Goal: Transaction & Acquisition: Purchase product/service

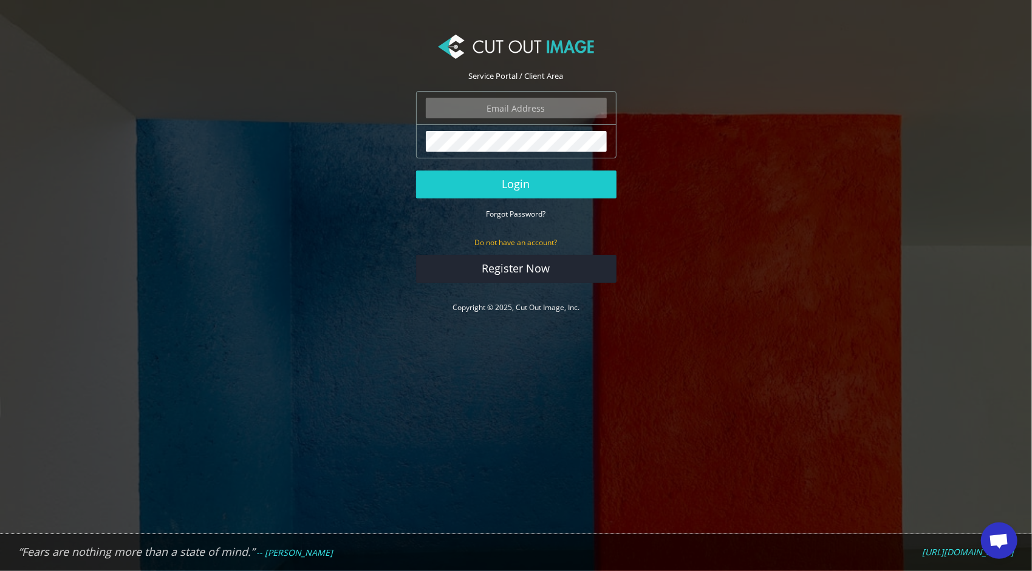
drag, startPoint x: 536, startPoint y: 103, endPoint x: 536, endPoint y: 112, distance: 9.1
click at [536, 103] on input "email" at bounding box center [516, 108] width 181 height 21
type input "f.drachenfels@drachenfels-design.de"
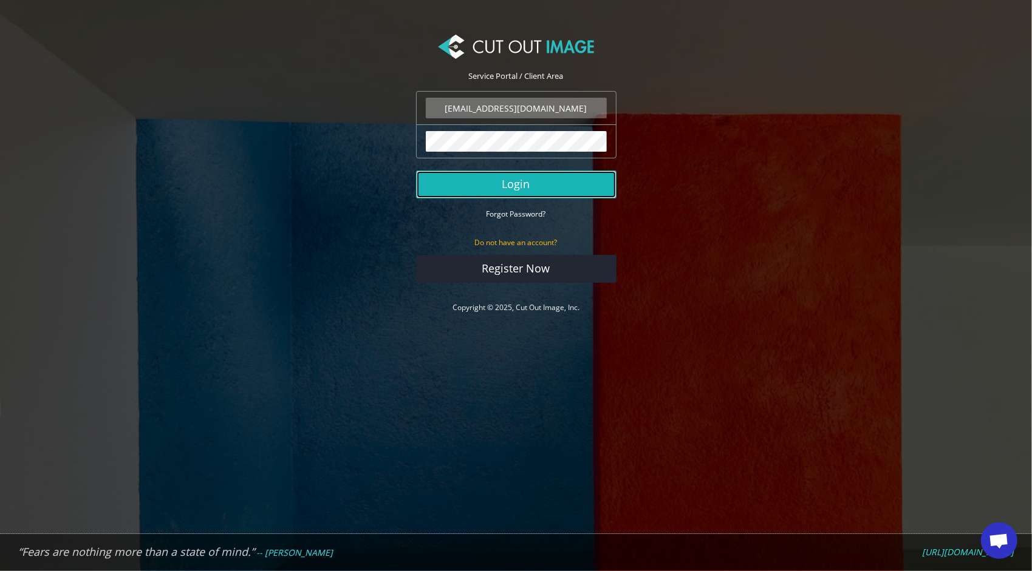
click at [541, 184] on button "Login" at bounding box center [516, 185] width 200 height 28
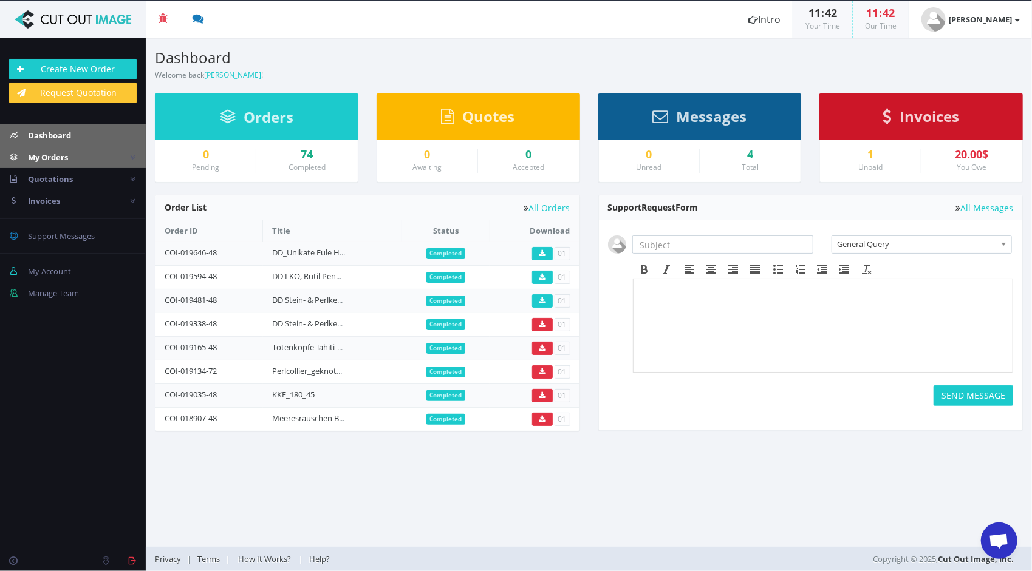
click at [49, 158] on span "My Orders" at bounding box center [48, 157] width 40 height 11
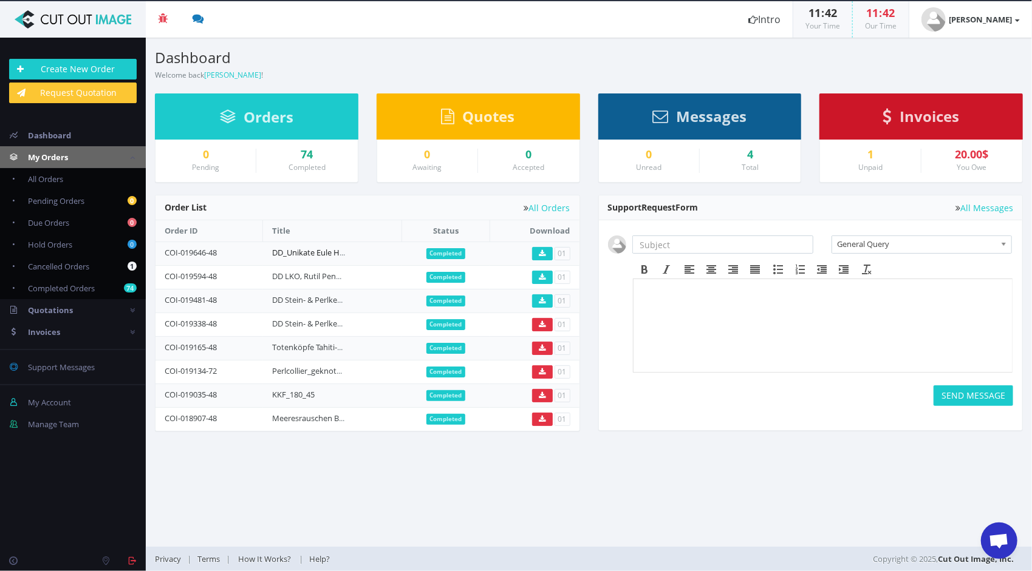
click at [338, 251] on link "DD_Unikate Eule Hippo Elefant Wal Maus" at bounding box center [346, 252] width 148 height 11
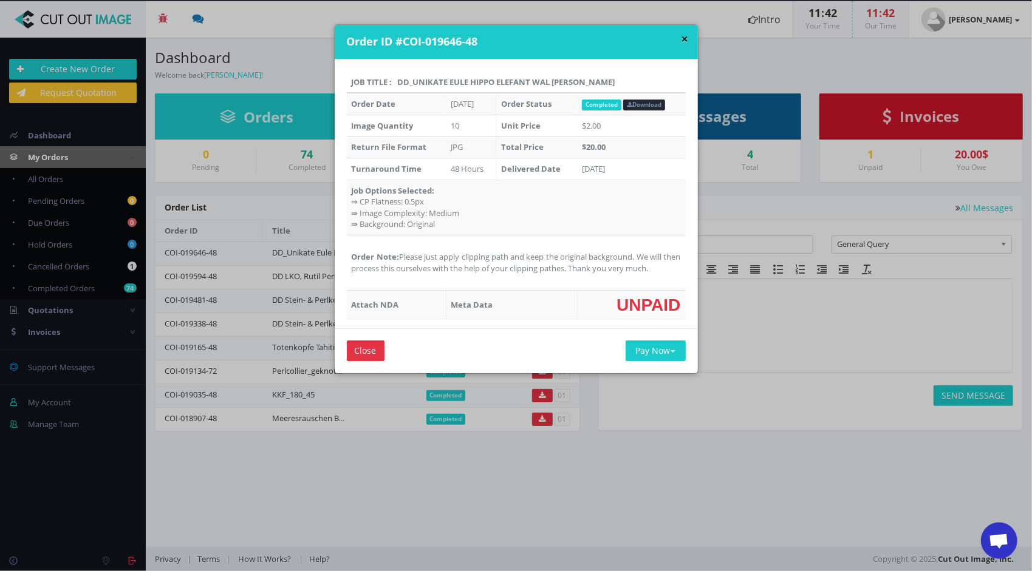
drag, startPoint x: 398, startPoint y: 253, endPoint x: 670, endPoint y: 265, distance: 271.7
click at [670, 265] on td "Order Note: Please just apply clipping path and keep the original background. W…" at bounding box center [516, 262] width 339 height 55
copy td "Please just apply clipping path and keep the original background. We will then …"
click at [682, 36] on button "×" at bounding box center [684, 39] width 7 height 13
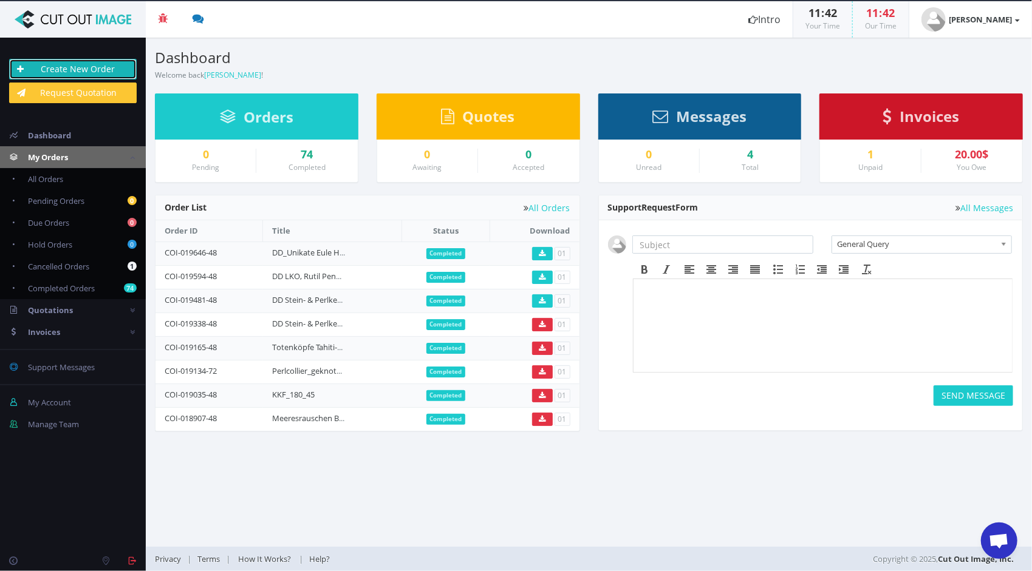
click at [95, 73] on link "Create New Order" at bounding box center [73, 69] width 128 height 21
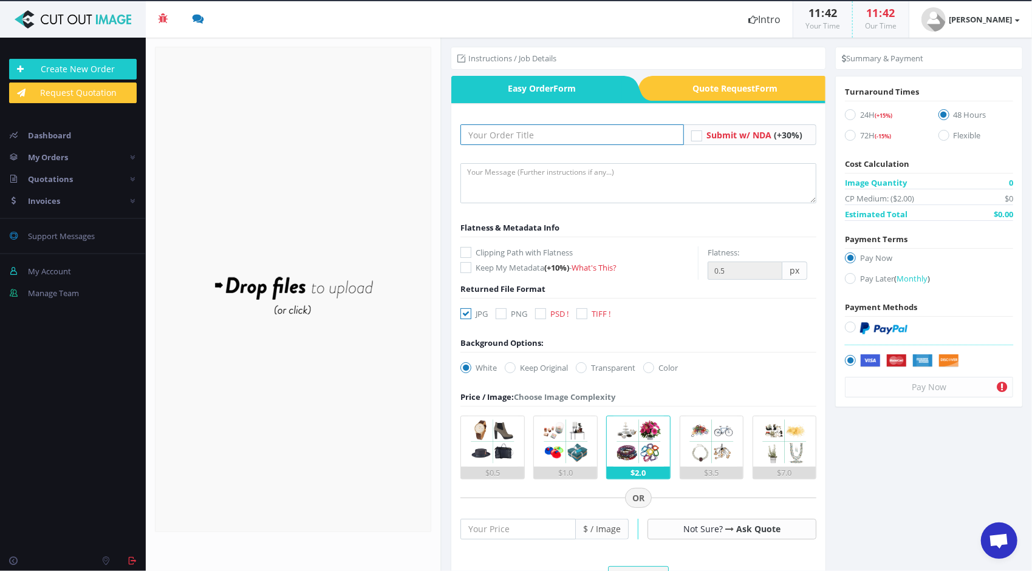
click at [531, 135] on input "text" at bounding box center [571, 134] width 223 height 21
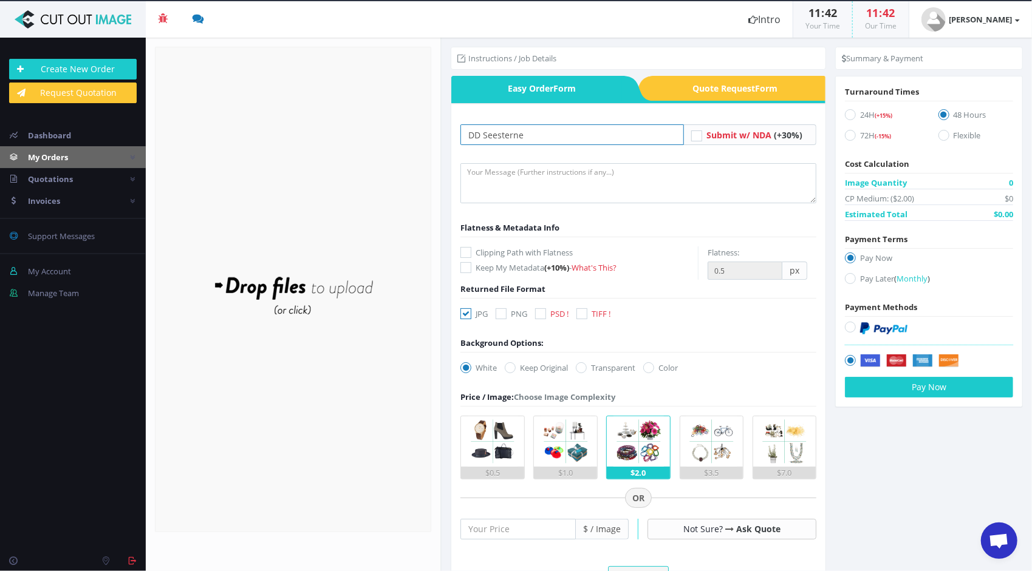
type input "DD Seesterne"
click at [46, 160] on span "My Orders" at bounding box center [48, 157] width 40 height 11
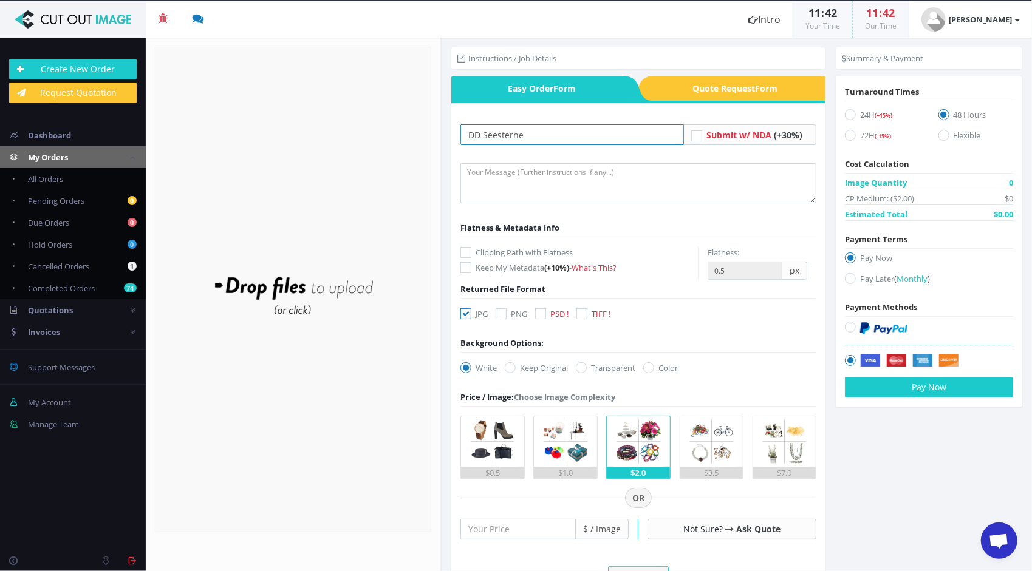
click at [590, 136] on input "DD Seesterne" at bounding box center [571, 134] width 223 height 21
click at [548, 183] on textarea at bounding box center [638, 183] width 356 height 40
paste textarea "Please just apply clipping path and keep the original background. We will then …"
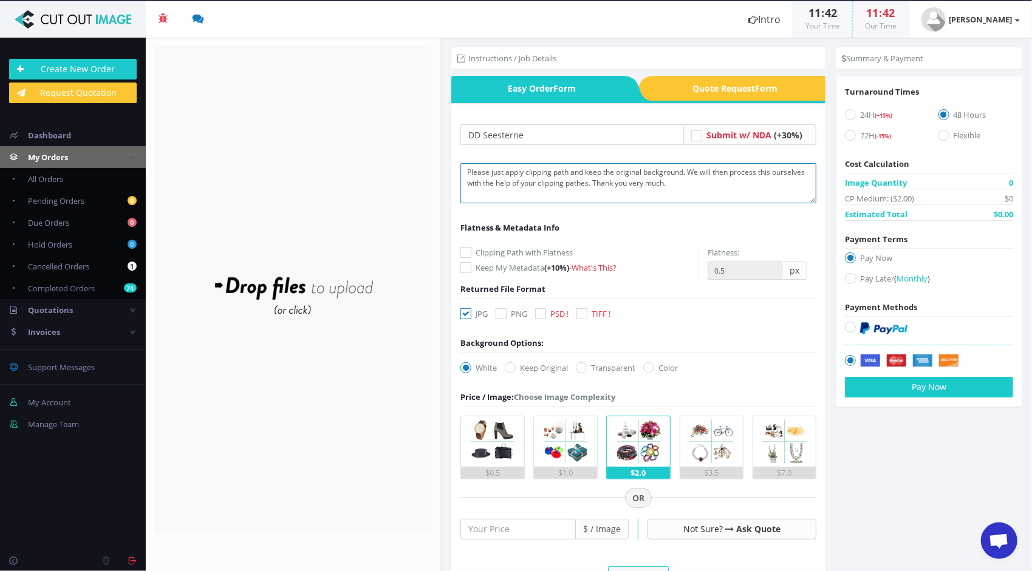
drag, startPoint x: 713, startPoint y: 184, endPoint x: 649, endPoint y: 181, distance: 64.4
click at [649, 181] on textarea "Please just apply clipping path and keep the original background. We will then …" at bounding box center [638, 183] width 356 height 40
type textarea "Please just apply clipping path and keep the original background. We will then …"
click at [466, 253] on icon at bounding box center [465, 252] width 11 height 11
click at [466, 253] on input "Clipping Path with Flatness" at bounding box center [467, 253] width 8 height 8
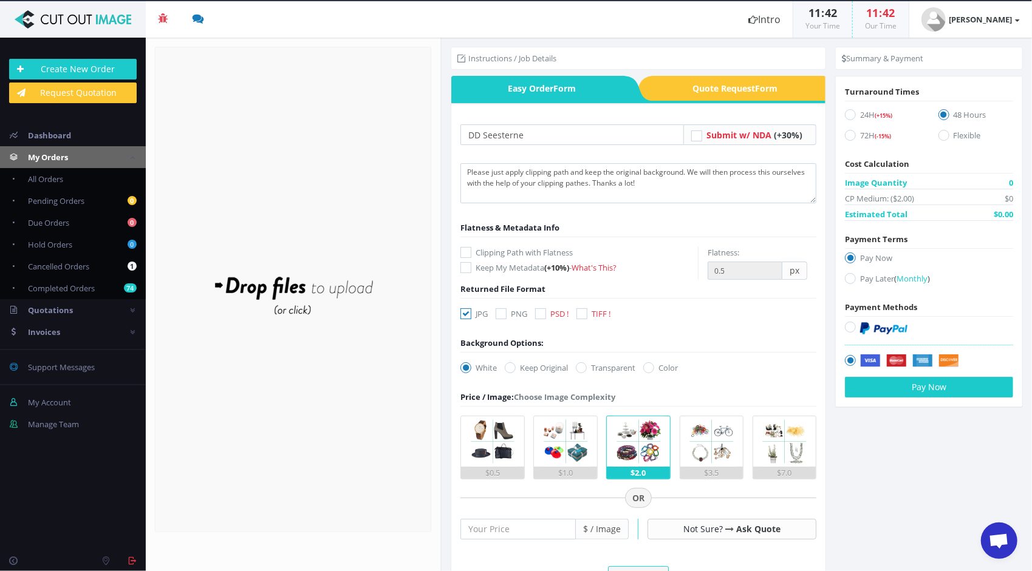
checkbox input "true"
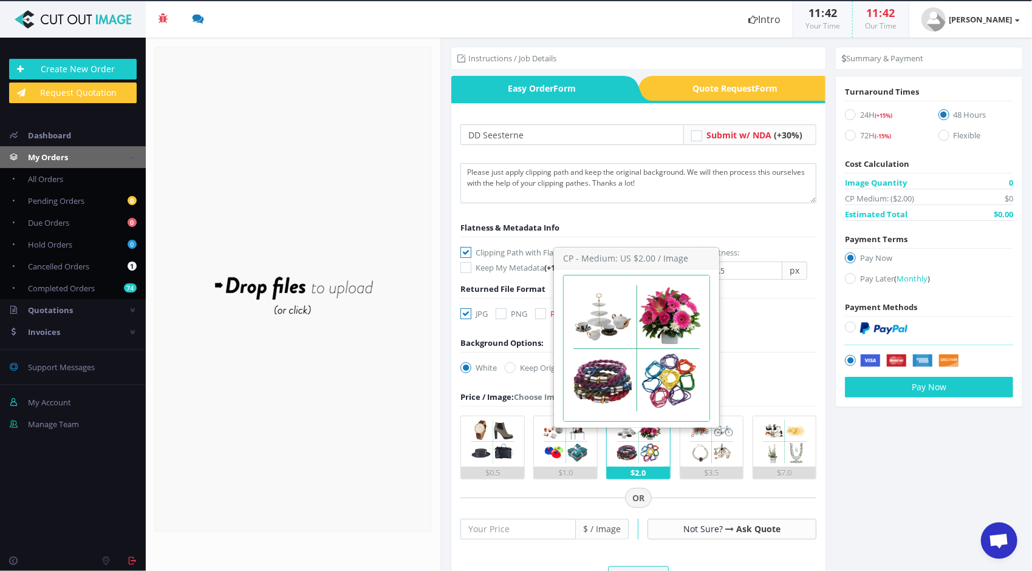
click at [639, 458] on img at bounding box center [638, 442] width 50 height 50
click at [0, 0] on input "$2.0" at bounding box center [0, 0] width 0 height 0
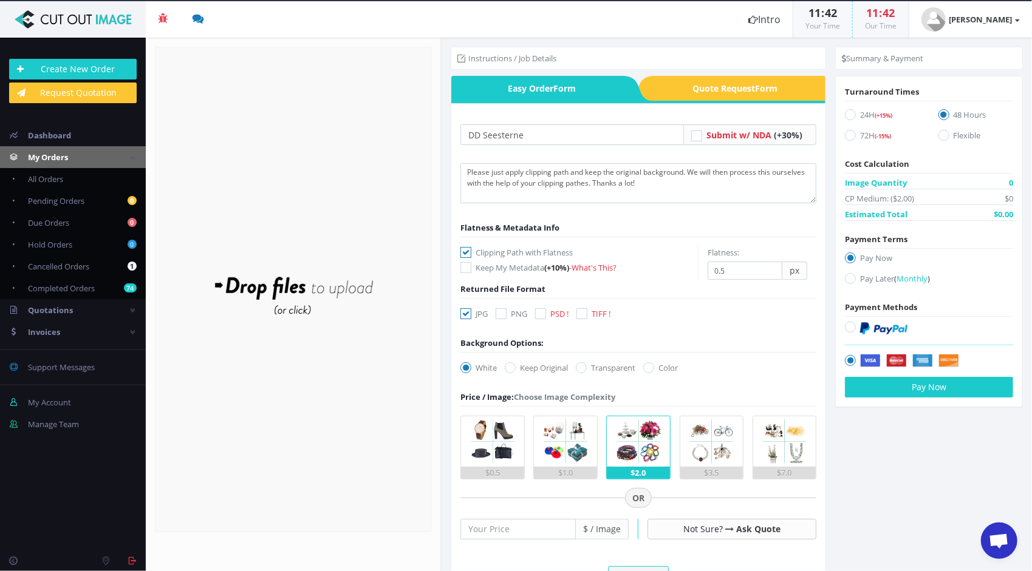
click at [848, 274] on icon at bounding box center [850, 278] width 11 height 11
click at [848, 275] on input "Pay Later ( Monthly )" at bounding box center [852, 279] width 8 height 8
radio input "true"
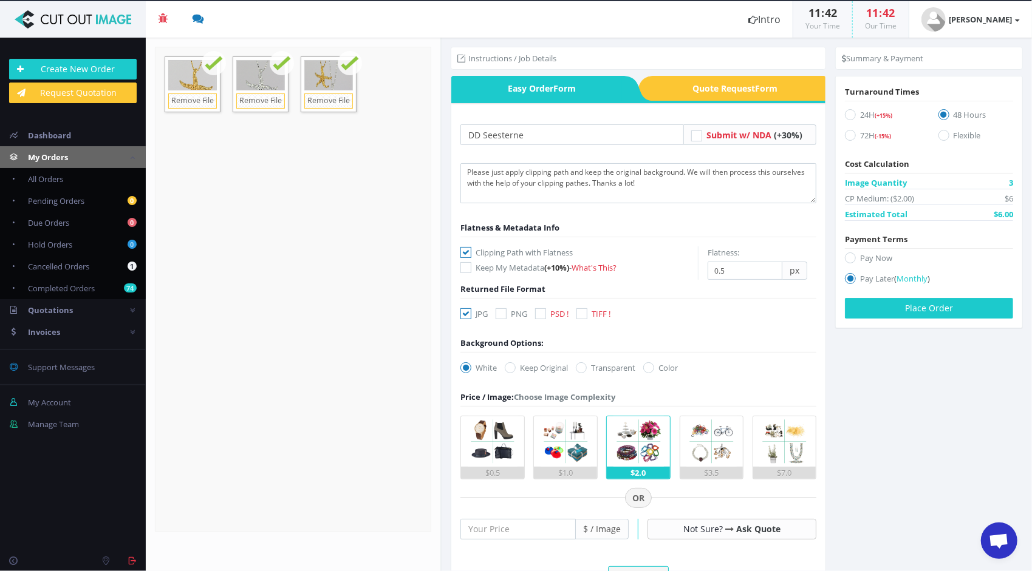
click at [511, 366] on icon at bounding box center [510, 368] width 11 height 11
click at [511, 366] on input "Keep Original" at bounding box center [512, 368] width 8 height 8
radio input "true"
click at [926, 307] on button "Place Order" at bounding box center [929, 308] width 168 height 21
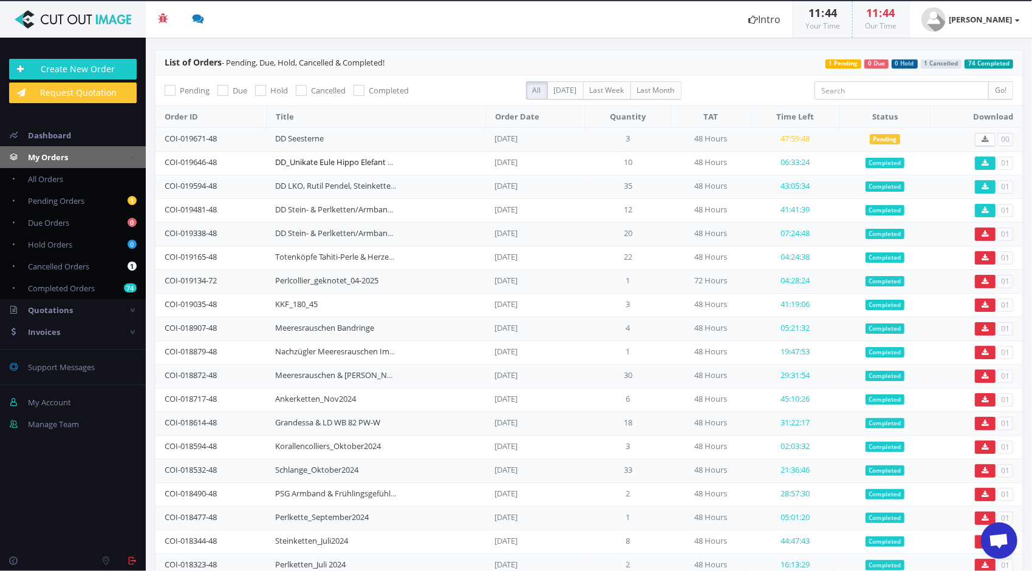
click at [380, 159] on link "DD_Unikate Eule Hippo Elefant Wal Maus" at bounding box center [349, 162] width 148 height 11
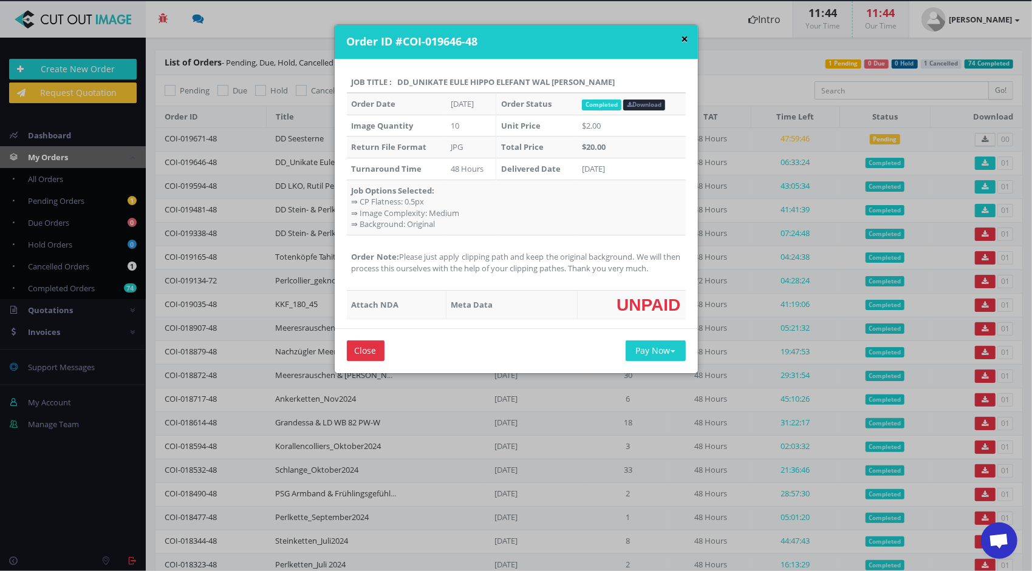
click at [684, 36] on button "×" at bounding box center [684, 39] width 7 height 13
